Goal: Find contact information: Find contact information

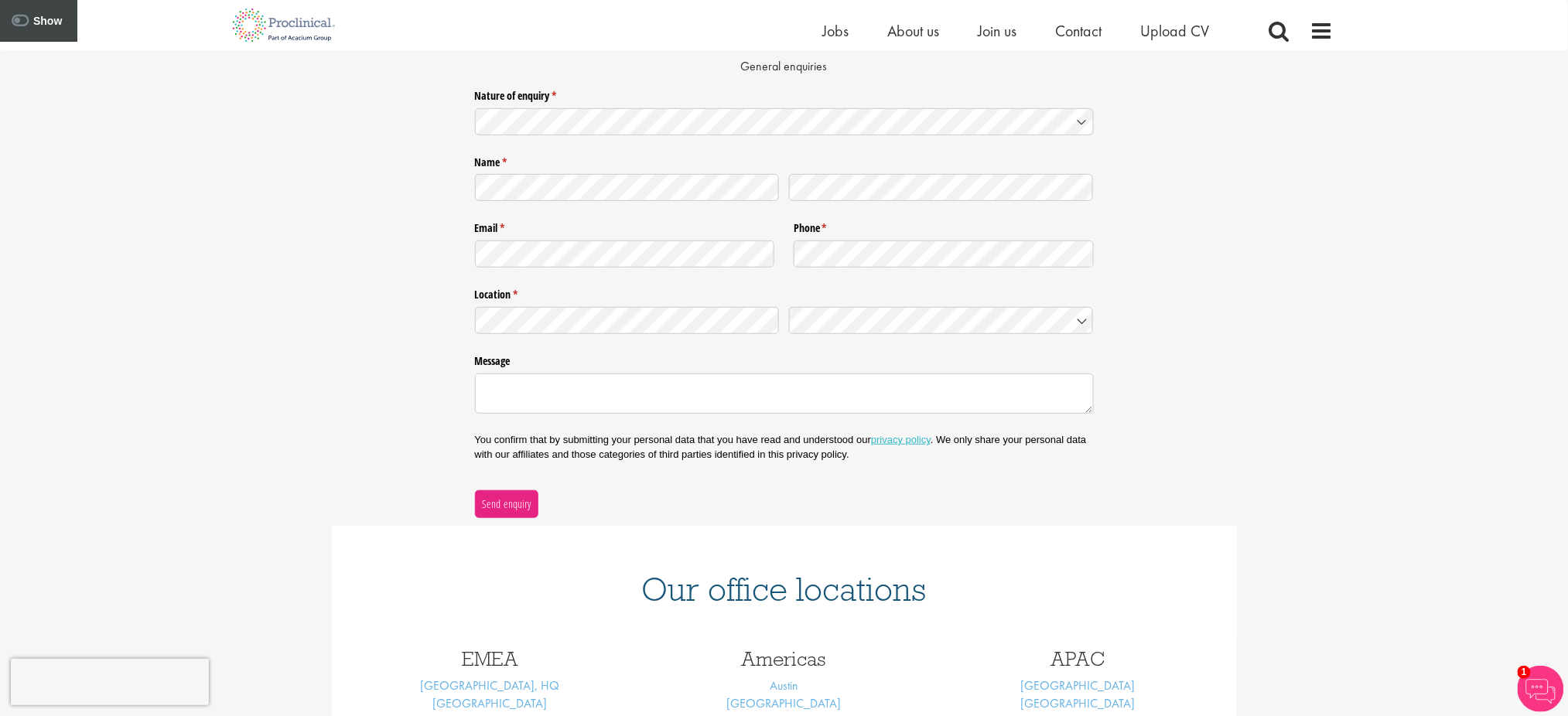
scroll to position [466, 0]
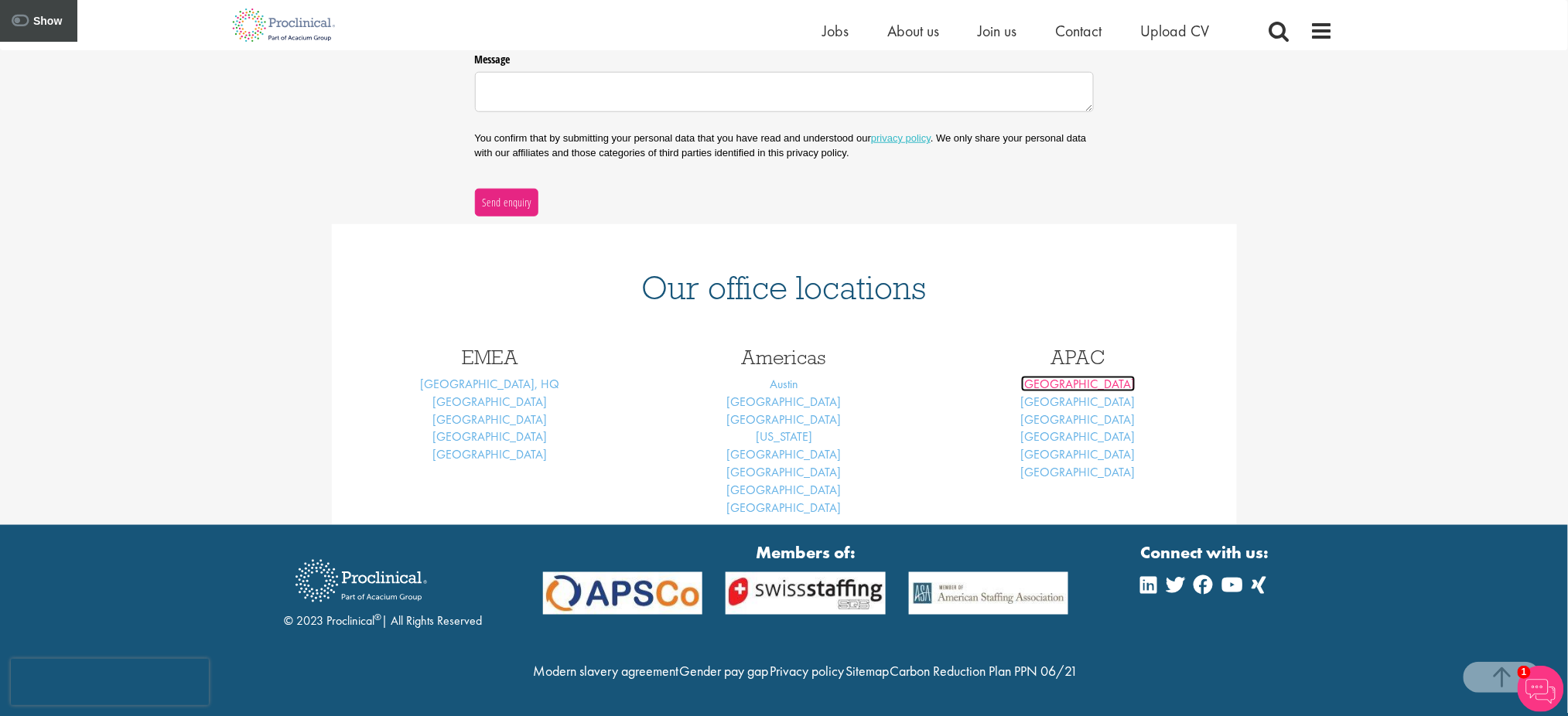
click at [1079, 384] on link "[GEOGRAPHIC_DATA]" at bounding box center [1077, 384] width 114 height 16
